Goal: Check status: Check status

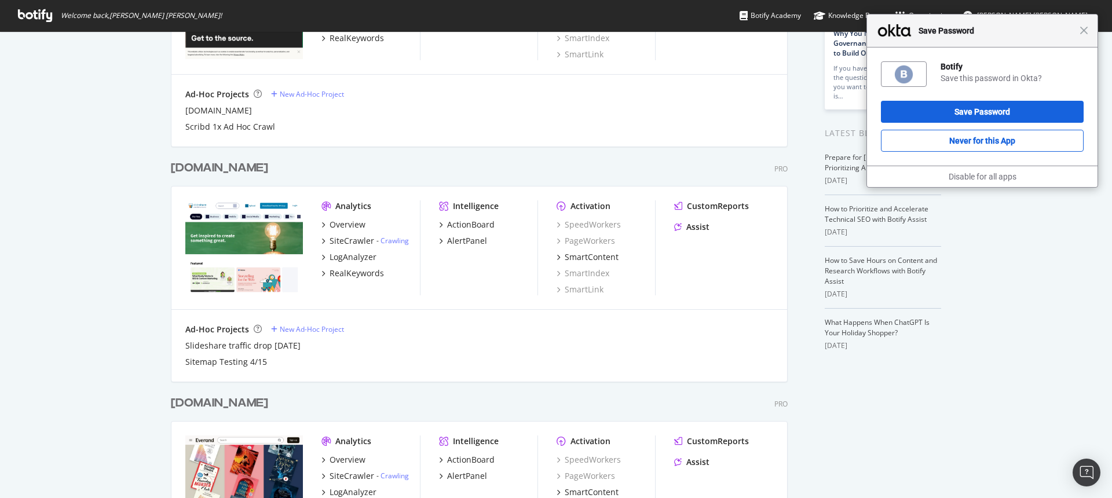
scroll to position [167, 0]
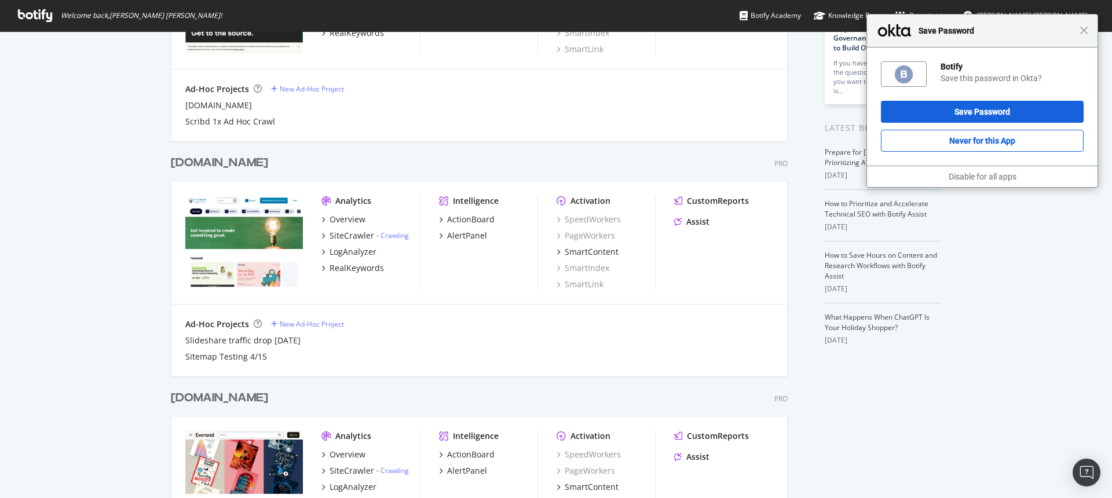
click at [215, 171] on div "[DOMAIN_NAME] Pro Analytics Overview SiteCrawler - Crawling LogAnalyzer RealKey…" at bounding box center [484, 258] width 626 height 235
click at [218, 162] on div "[DOMAIN_NAME]" at bounding box center [219, 163] width 97 height 17
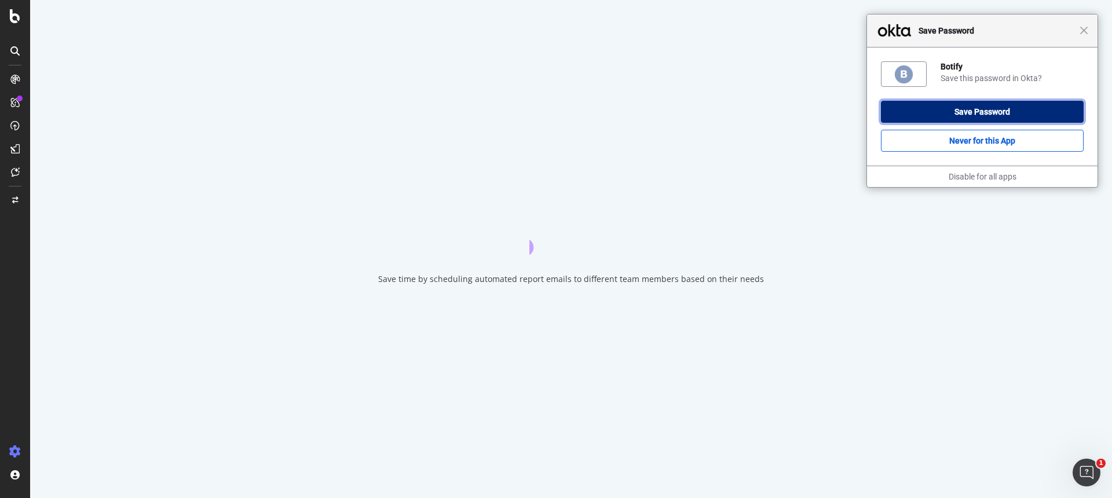
click at [964, 111] on button "Save Password" at bounding box center [982, 112] width 203 height 22
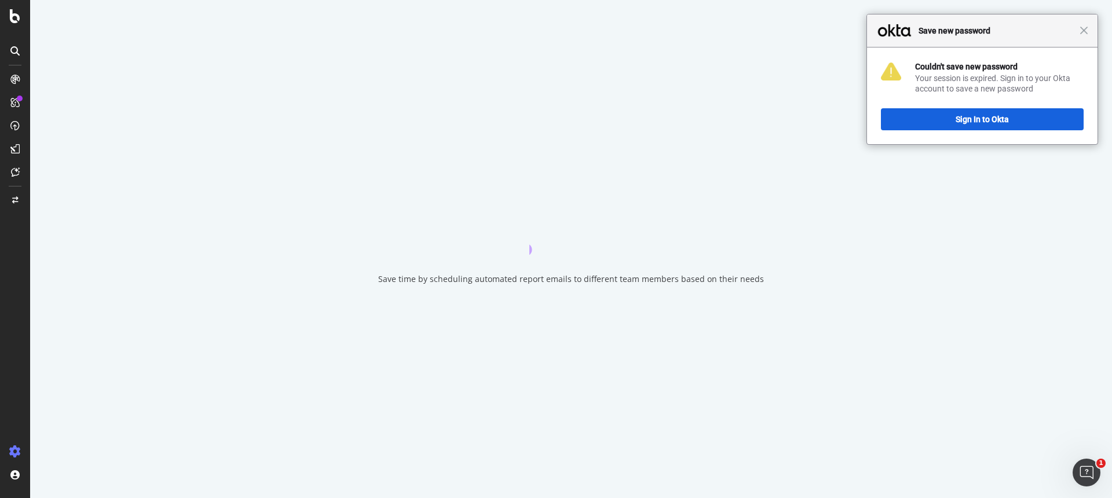
click at [1084, 24] on div "Close Save new password" at bounding box center [982, 30] width 230 height 33
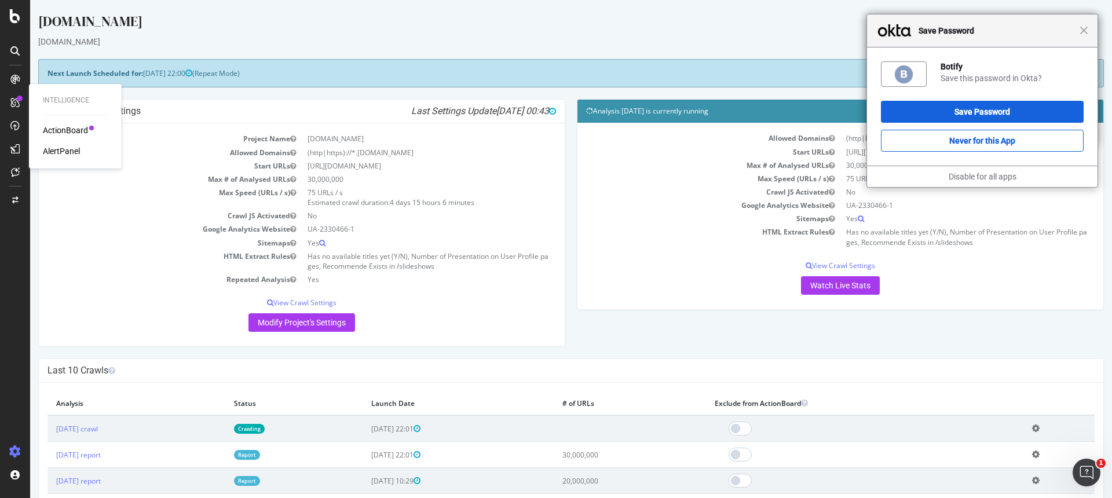
click at [8, 112] on div at bounding box center [15, 104] width 28 height 23
click at [85, 149] on div "LogAnalyzer" at bounding box center [65, 149] width 45 height 12
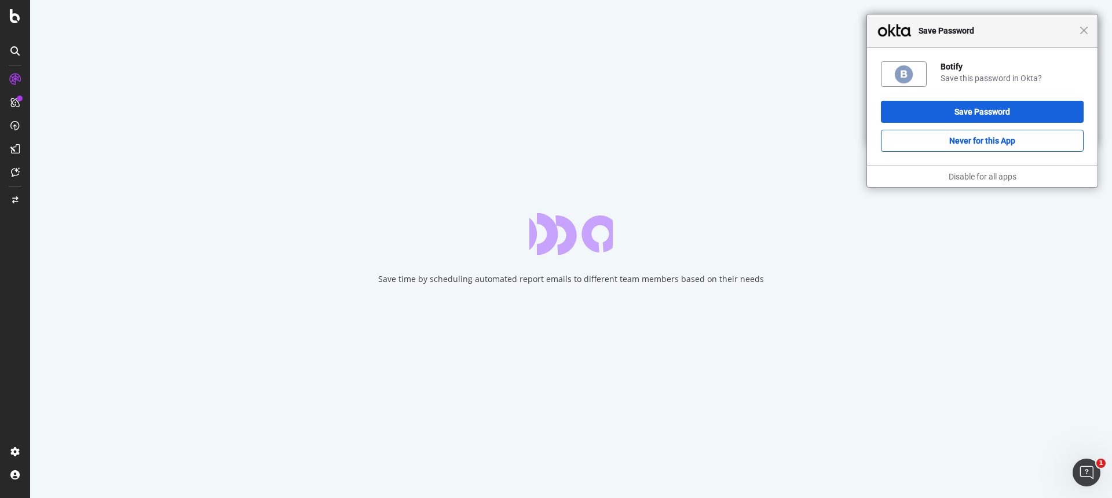
click at [1084, 39] on div "Close Save Password" at bounding box center [982, 30] width 230 height 33
click at [1083, 32] on span "Close" at bounding box center [1083, 30] width 9 height 9
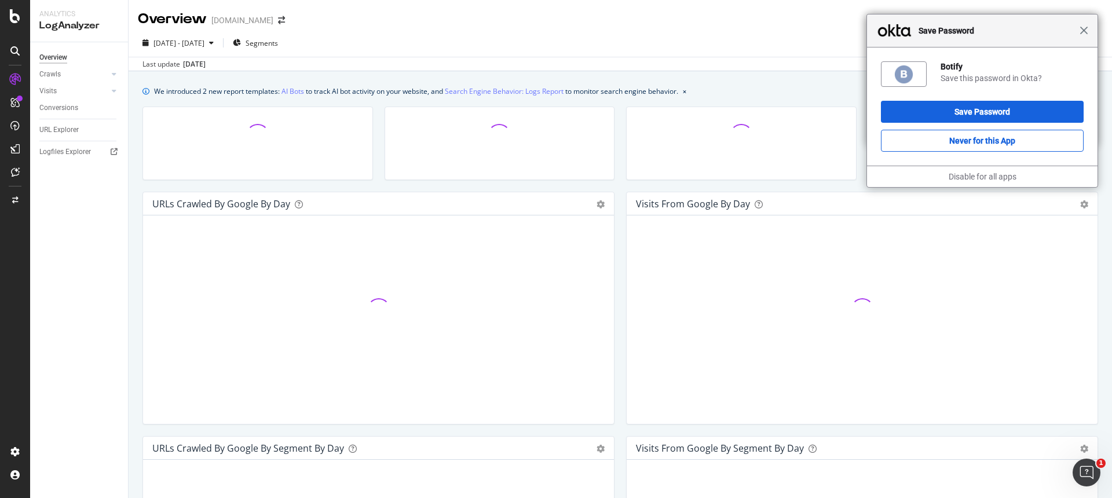
click at [1083, 29] on span "Close" at bounding box center [1083, 30] width 9 height 9
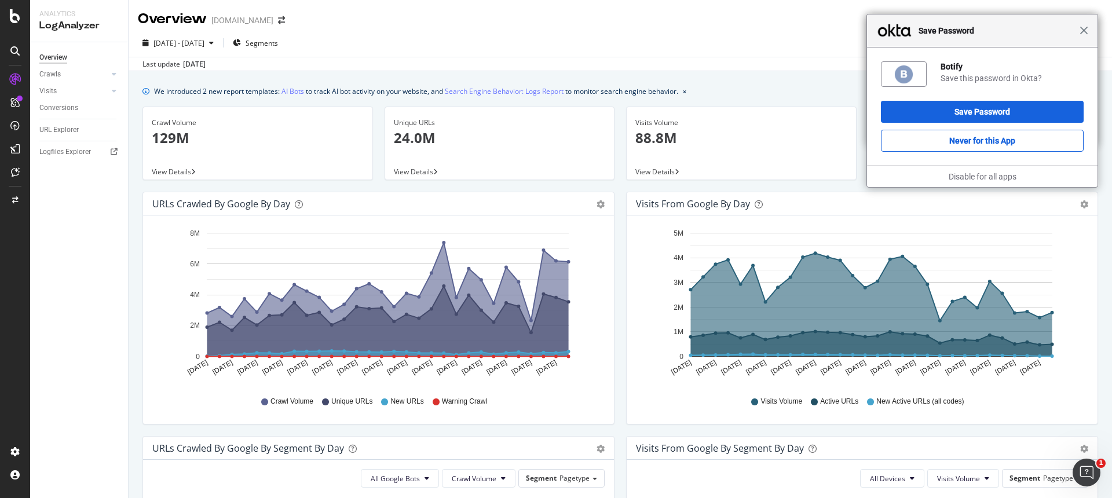
click at [1083, 31] on span "Close" at bounding box center [1083, 30] width 9 height 9
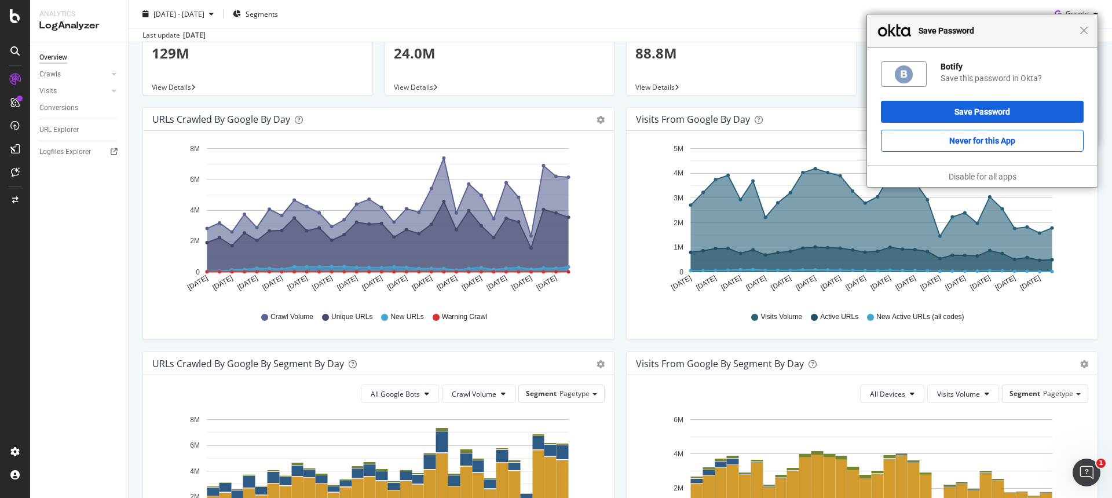
scroll to position [85, 0]
